Goal: Transaction & Acquisition: Purchase product/service

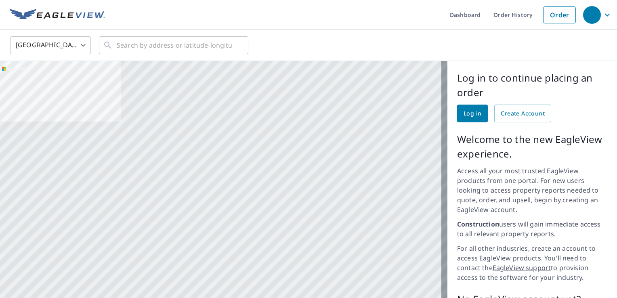
click at [464, 113] on span "Log in" at bounding box center [473, 114] width 18 height 10
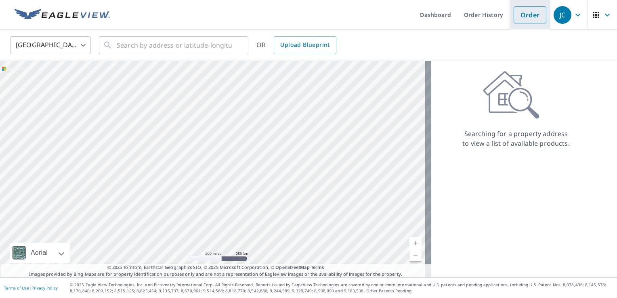
click at [518, 17] on link "Order" at bounding box center [530, 14] width 33 height 17
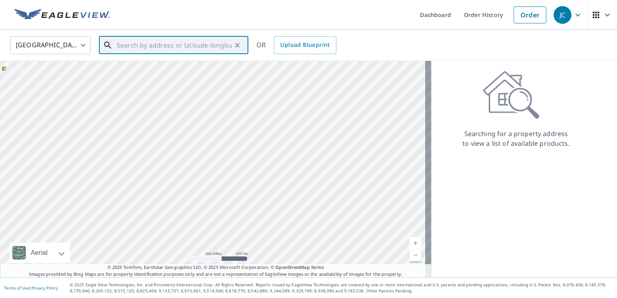
click at [176, 47] on input "text" at bounding box center [174, 45] width 115 height 23
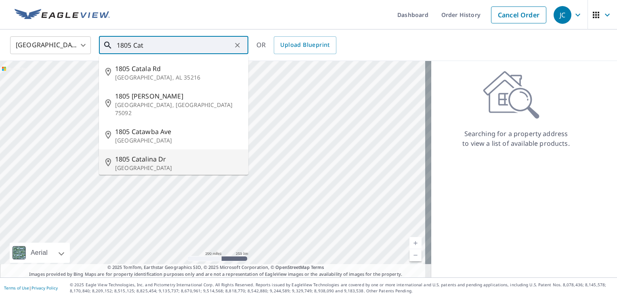
click at [173, 154] on span "1805 Catalina Dr" at bounding box center [178, 159] width 127 height 10
type input "1805 Catalina Dr Fort Worth, TX 76107"
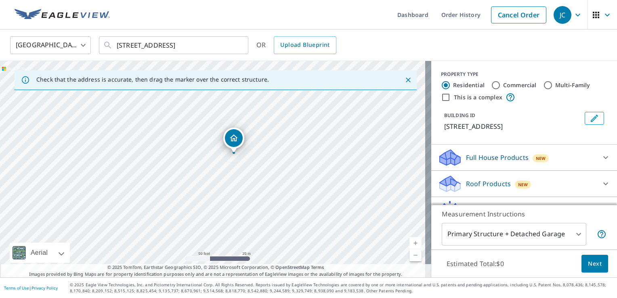
drag, startPoint x: 138, startPoint y: 188, endPoint x: 160, endPoint y: 172, distance: 26.6
click at [160, 172] on div "1805 Catalina Dr Fort Worth, TX 76107" at bounding box center [215, 169] width 431 height 216
click at [545, 184] on div "Roof Products New" at bounding box center [517, 183] width 158 height 19
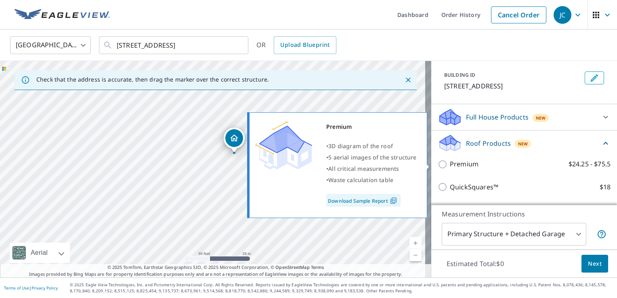
click at [438, 165] on input "Premium $24.25 - $75.5" at bounding box center [444, 164] width 12 height 10
checkbox input "true"
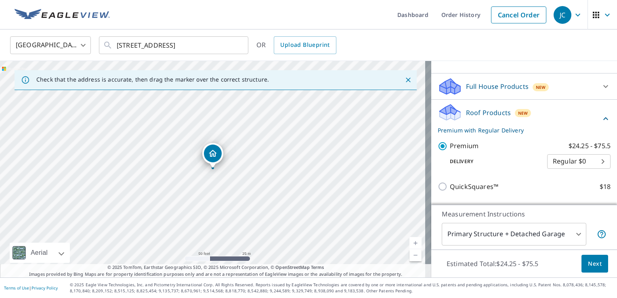
scroll to position [121, 0]
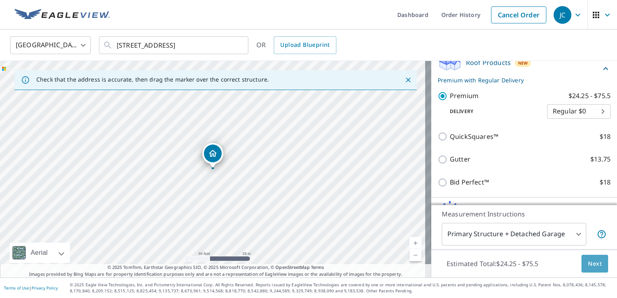
click at [588, 268] on span "Next" at bounding box center [595, 264] width 14 height 10
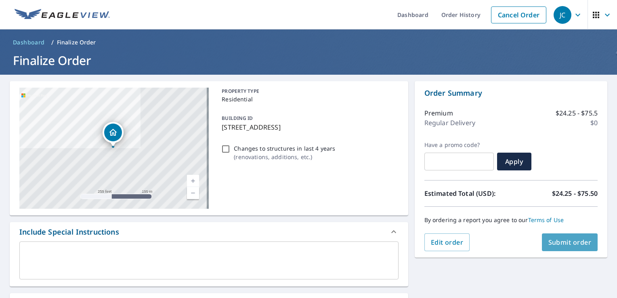
click at [563, 243] on span "Submit order" at bounding box center [569, 242] width 43 height 9
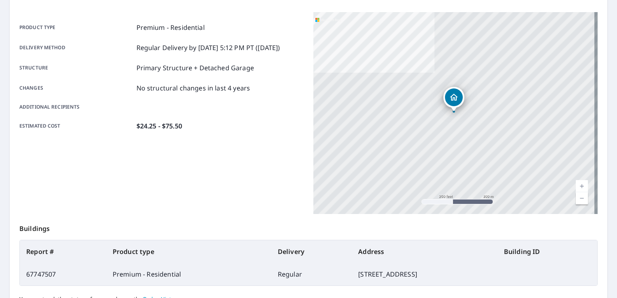
scroll to position [121, 0]
